Goal: Entertainment & Leisure: Consume media (video, audio)

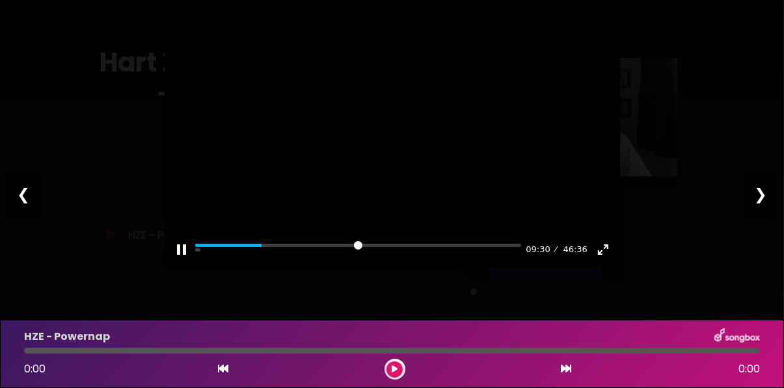
click at [266, 267] on div at bounding box center [392, 153] width 455 height 228
click at [178, 260] on button "Pause Play" at bounding box center [181, 249] width 21 height 21
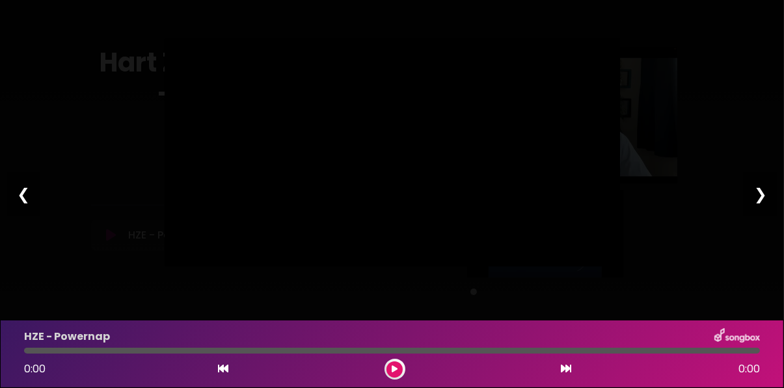
click at [306, 267] on div at bounding box center [392, 153] width 455 height 228
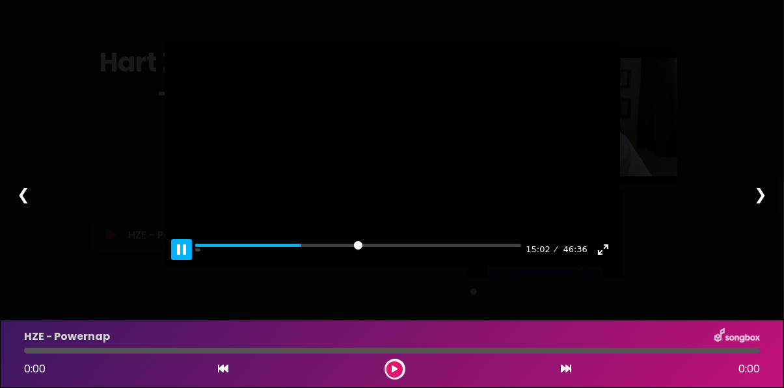
click at [179, 260] on button "Pause Play" at bounding box center [181, 249] width 21 height 21
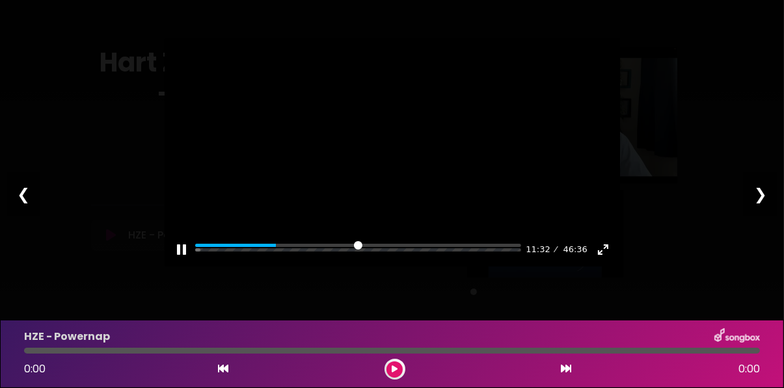
click at [176, 260] on button "Pause Play" at bounding box center [181, 249] width 21 height 21
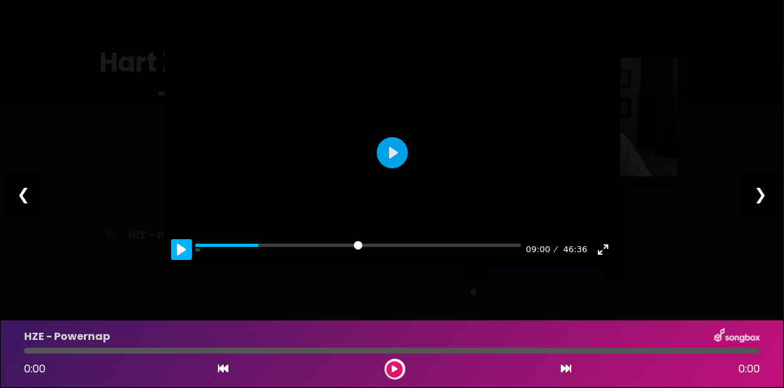
click at [181, 260] on button "Pause Play" at bounding box center [181, 249] width 21 height 21
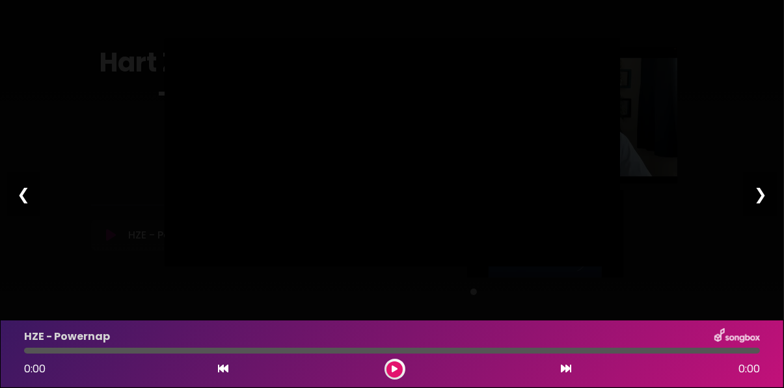
click at [215, 267] on div at bounding box center [392, 153] width 455 height 228
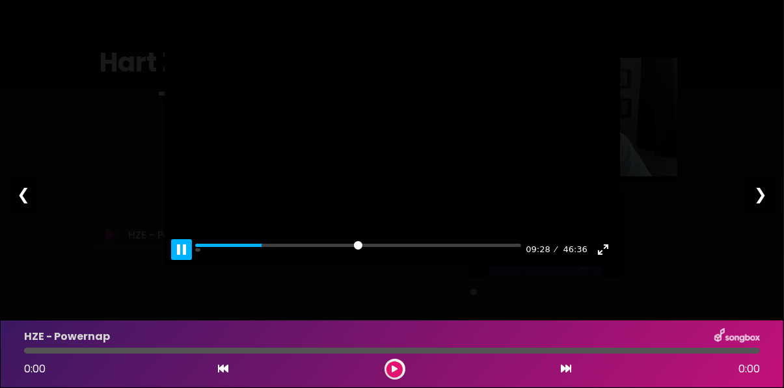
click at [185, 260] on button "Pause Play" at bounding box center [181, 249] width 21 height 21
click at [181, 260] on button "Pause Play" at bounding box center [181, 249] width 21 height 21
click at [226, 267] on div at bounding box center [392, 153] width 455 height 228
click at [180, 260] on button "Pause Play" at bounding box center [181, 249] width 21 height 21
click at [182, 260] on button "Pause Play" at bounding box center [181, 249] width 21 height 21
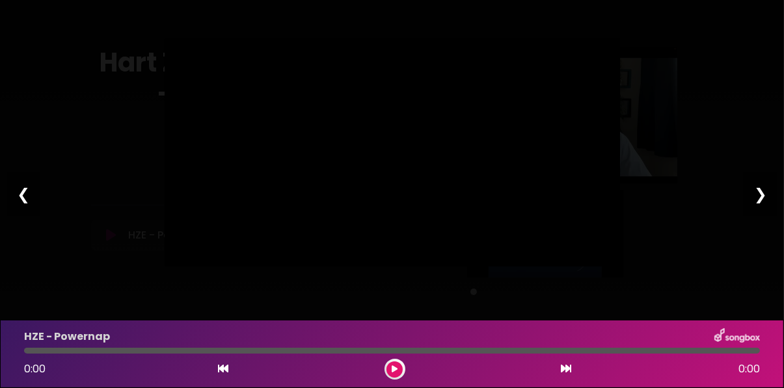
click at [202, 267] on div at bounding box center [392, 153] width 455 height 228
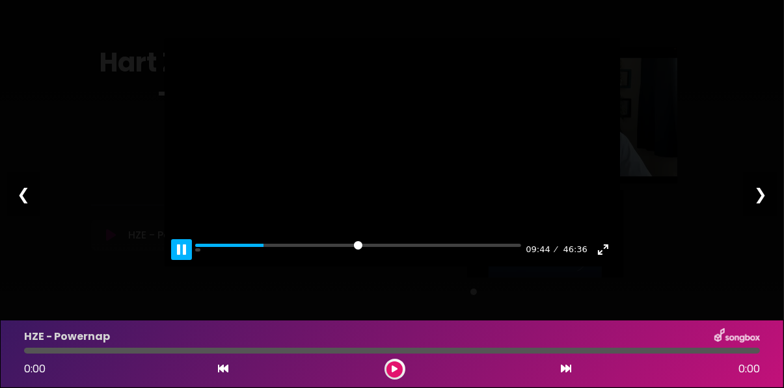
click at [189, 260] on button "Pause Play" at bounding box center [181, 249] width 21 height 21
click at [180, 260] on button "Pause Play" at bounding box center [181, 249] width 21 height 21
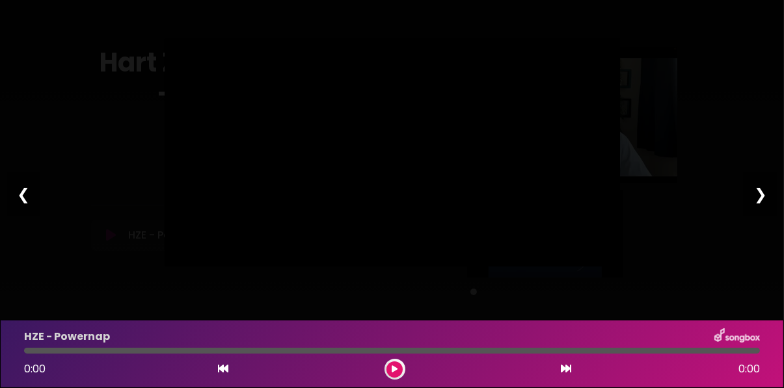
click at [185, 267] on div at bounding box center [392, 153] width 455 height 228
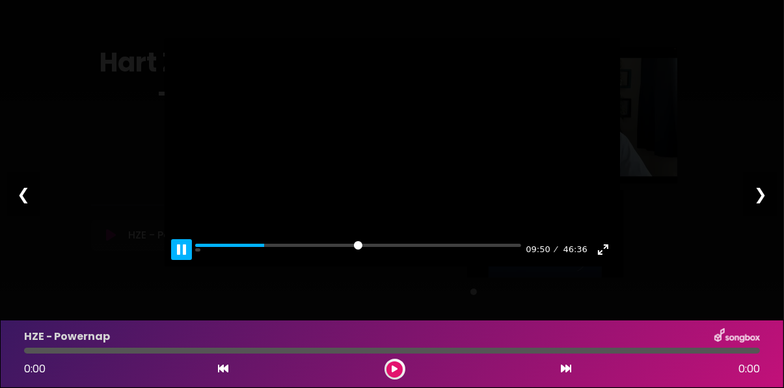
click at [189, 260] on button "Pause Play" at bounding box center [181, 249] width 21 height 21
click at [177, 260] on button "Pause Play" at bounding box center [181, 249] width 21 height 21
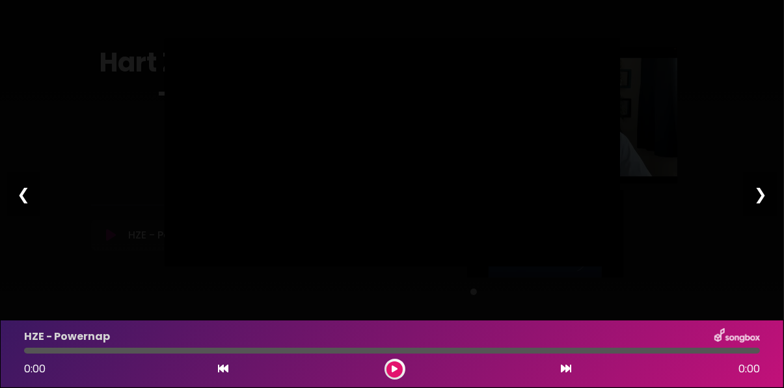
click at [226, 267] on div at bounding box center [392, 153] width 455 height 228
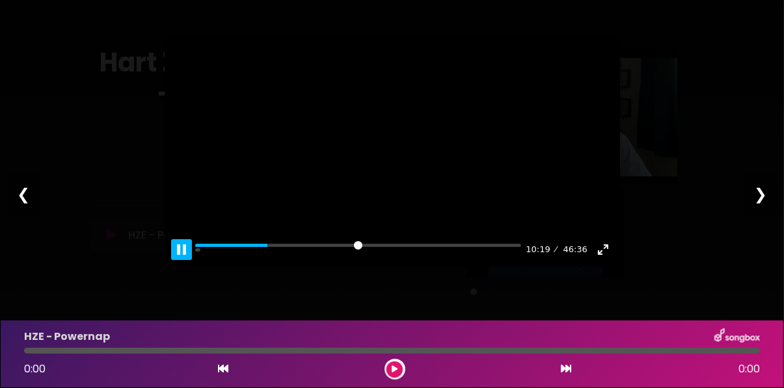
click at [187, 260] on button "Pause Play" at bounding box center [181, 249] width 21 height 21
click at [179, 260] on button "Pause Play" at bounding box center [181, 249] width 21 height 21
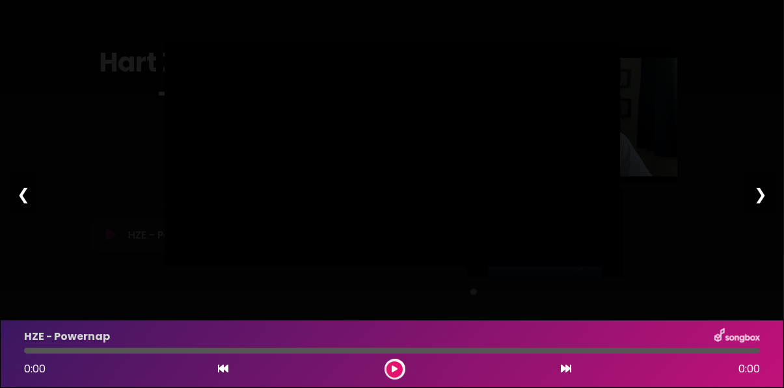
click at [252, 317] on div "Pause Play % buffered 00:00 11:12 46:36 Exit fullscreen Enter fullscreen" at bounding box center [392, 292] width 455 height 50
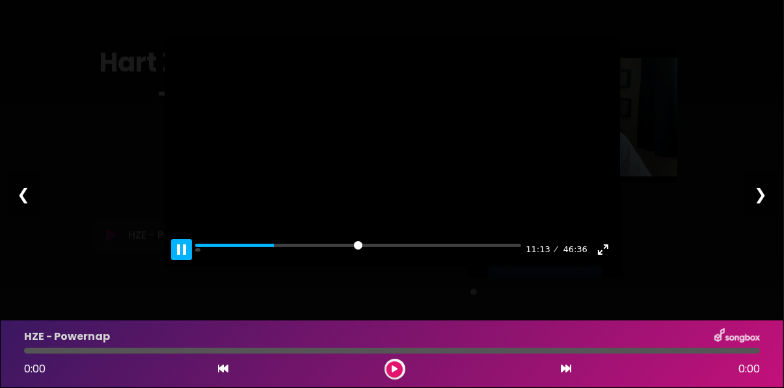
click at [181, 260] on button "Pause Play" at bounding box center [181, 249] width 21 height 21
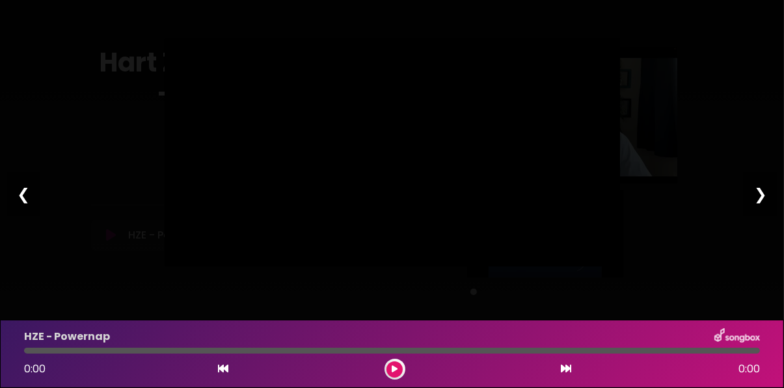
click at [295, 267] on div at bounding box center [392, 153] width 455 height 228
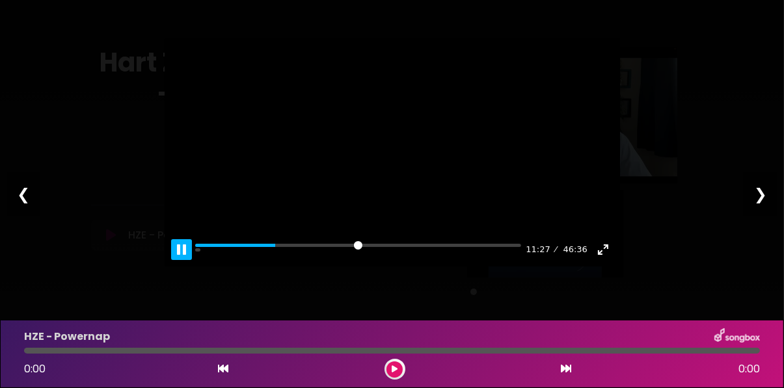
click at [179, 260] on button "Pause Play" at bounding box center [181, 249] width 21 height 21
click at [181, 260] on button "Pause Play" at bounding box center [181, 249] width 21 height 21
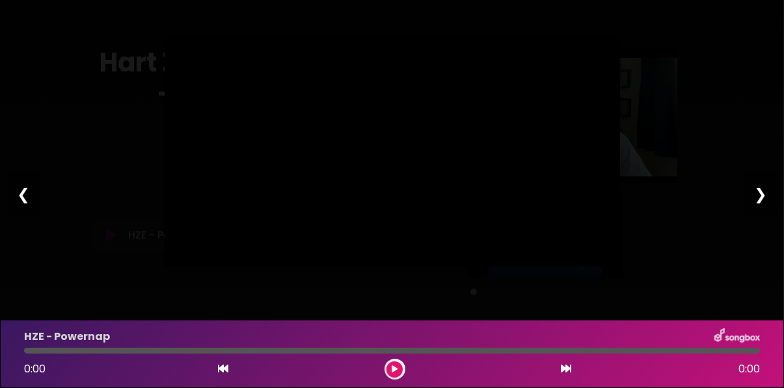
click at [246, 267] on div at bounding box center [392, 153] width 455 height 228
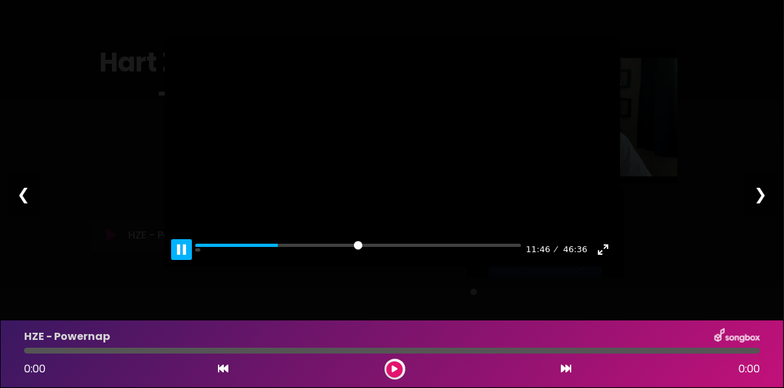
click at [190, 260] on button "Pause Play" at bounding box center [181, 249] width 21 height 21
click at [180, 260] on button "Pause Play" at bounding box center [181, 249] width 21 height 21
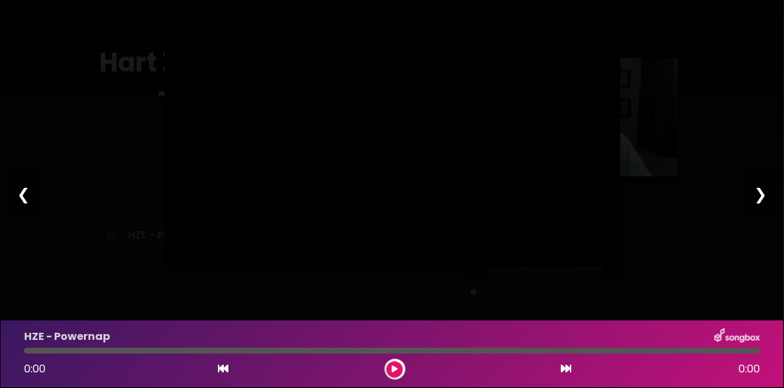
click at [314, 267] on div at bounding box center [392, 153] width 455 height 228
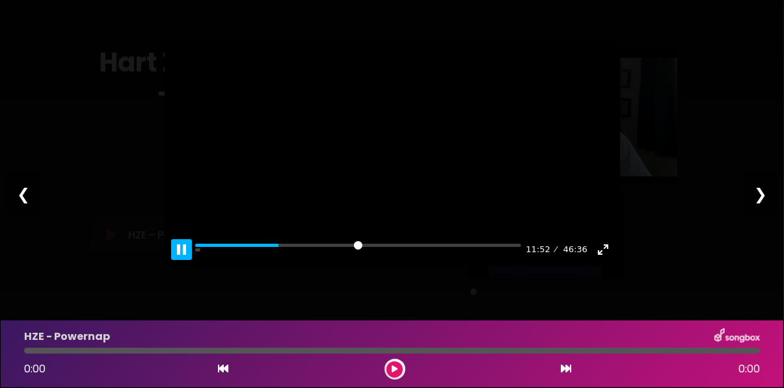
click at [180, 260] on button "Pause Play" at bounding box center [181, 249] width 21 height 21
type input "*****"
